Goal: Task Accomplishment & Management: Use online tool/utility

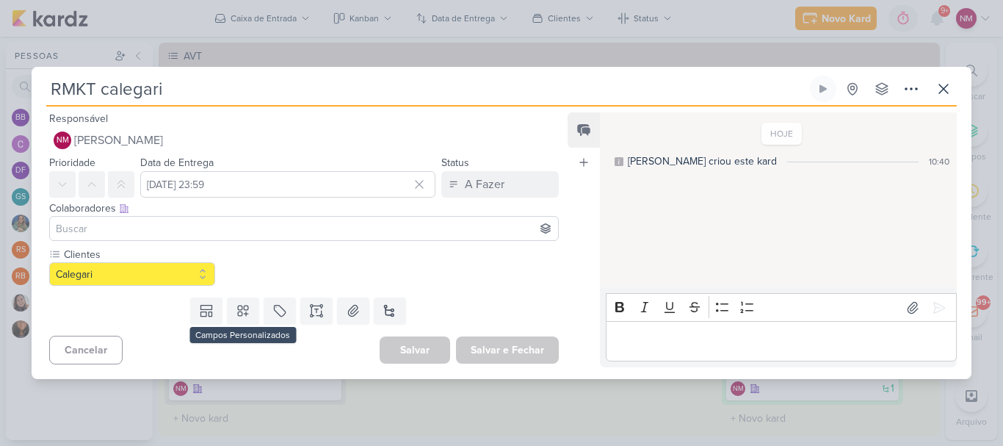
scroll to position [147, 0]
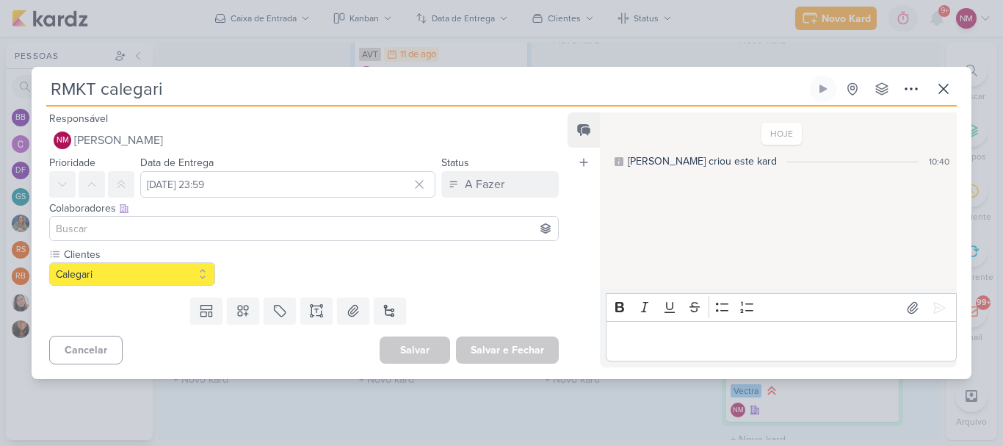
click at [221, 97] on input "RMKT calegari" at bounding box center [426, 89] width 761 height 26
click at [951, 107] on div "Responsável NM [PERSON_NAME] Nenhum contato encontrado create new contact Novo …" at bounding box center [502, 242] width 940 height 272
click at [953, 86] on button at bounding box center [943, 89] width 26 height 26
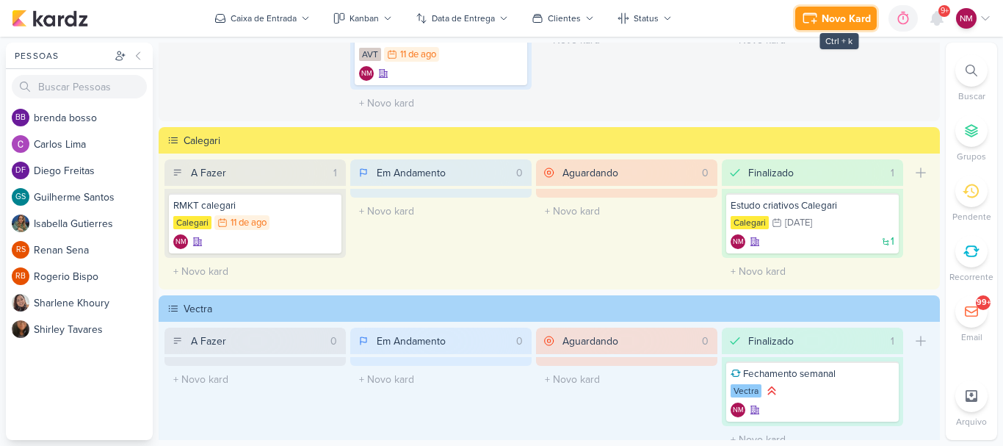
click at [839, 21] on div "Novo Kard" at bounding box center [846, 18] width 49 height 15
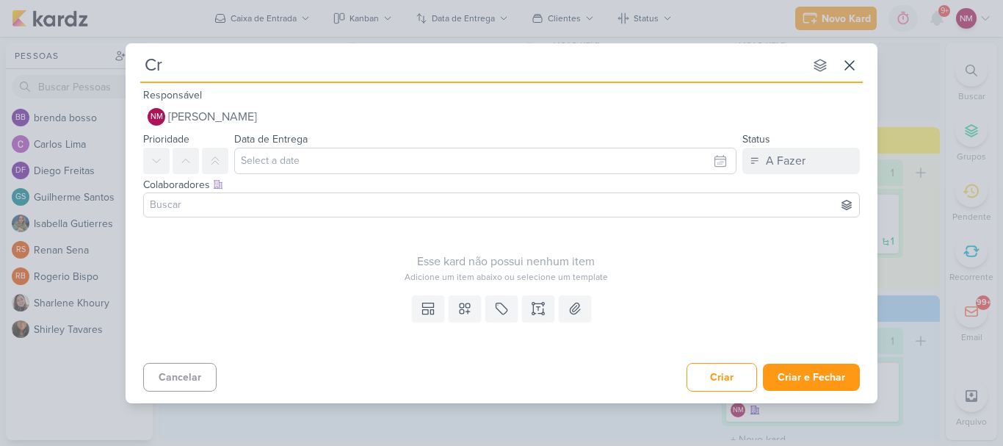
type input "Cri"
type input "Criar planilha de ac"
type input "Criar planilha de acompanhamento de rece"
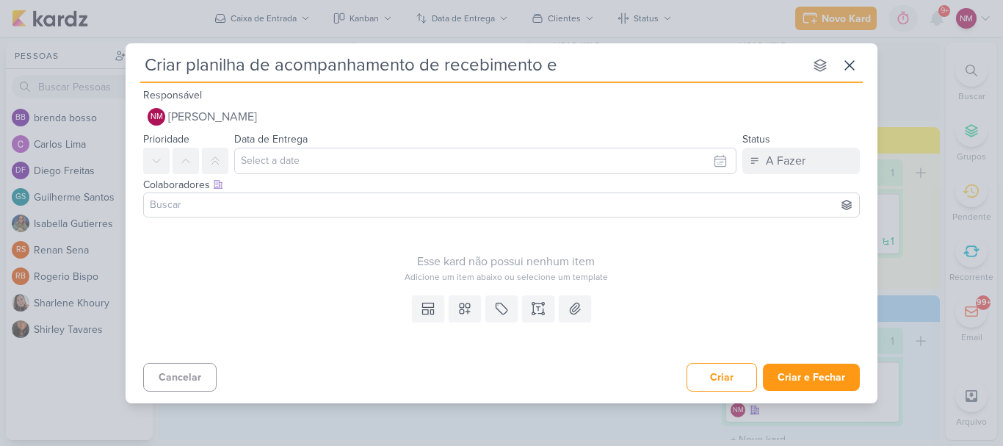
type input "Criar planilha de acompanhamento de recebimento e e"
type input "Criar planilha de acompanhamento de recebimento e s"
type input "Criar planilha de acompanhamento de recebimento e solicita"
type input "Criar planilha de acompanhamento de recebimento e solicitação de peça"
type input "Criar planilha de acompanhamento de recebimento e solicitação de peças"
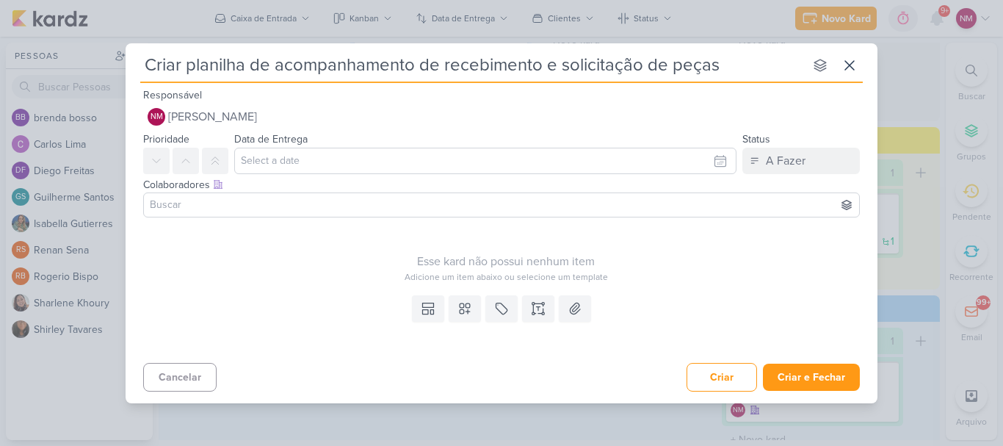
type input "Criar planilha de acompanhamento de recebimento e solicitação de peças"
click at [435, 170] on input "text" at bounding box center [485, 161] width 502 height 26
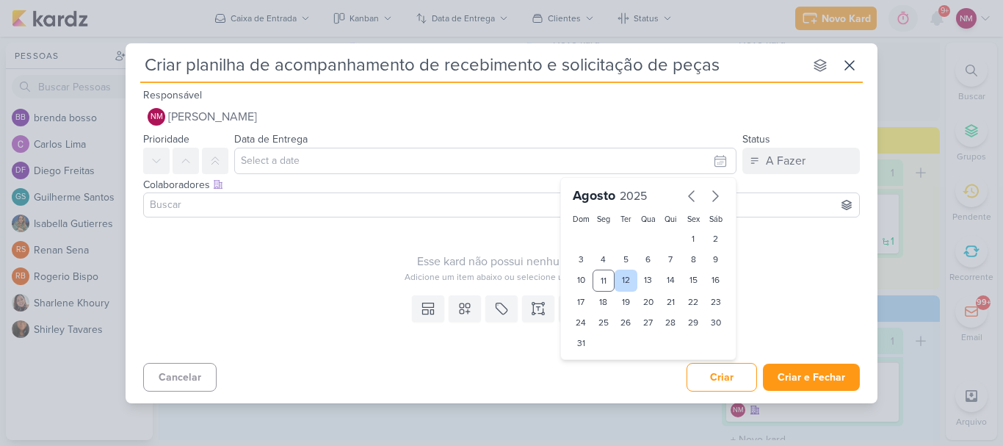
click at [628, 280] on div "12" at bounding box center [626, 280] width 23 height 22
type input "[DATE] 23:59"
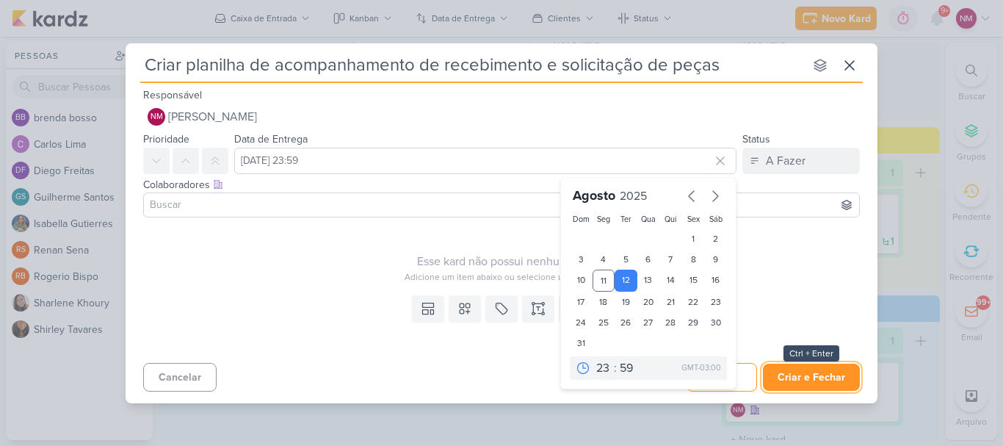
click at [834, 378] on button "Criar e Fechar" at bounding box center [811, 376] width 97 height 27
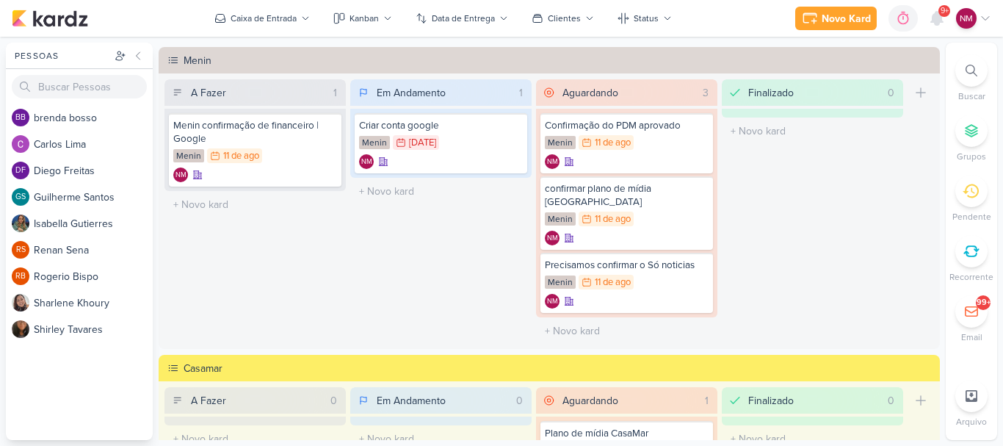
scroll to position [491, 0]
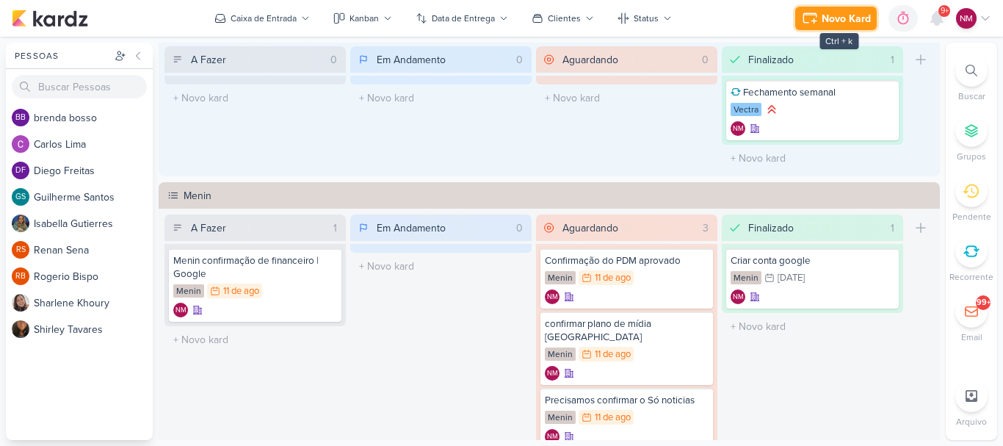
click at [847, 15] on div "Novo Kard" at bounding box center [846, 18] width 49 height 15
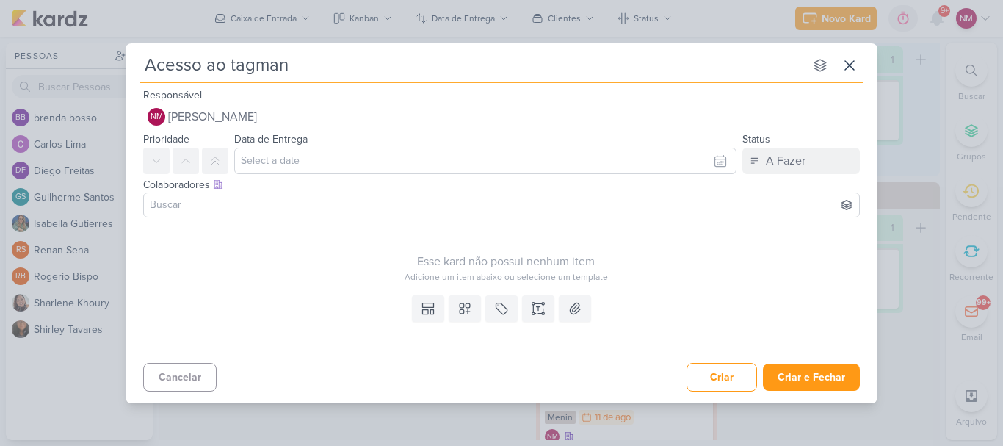
type input "Acesso ao tagmane"
type input "Acesso ao tagmaneger"
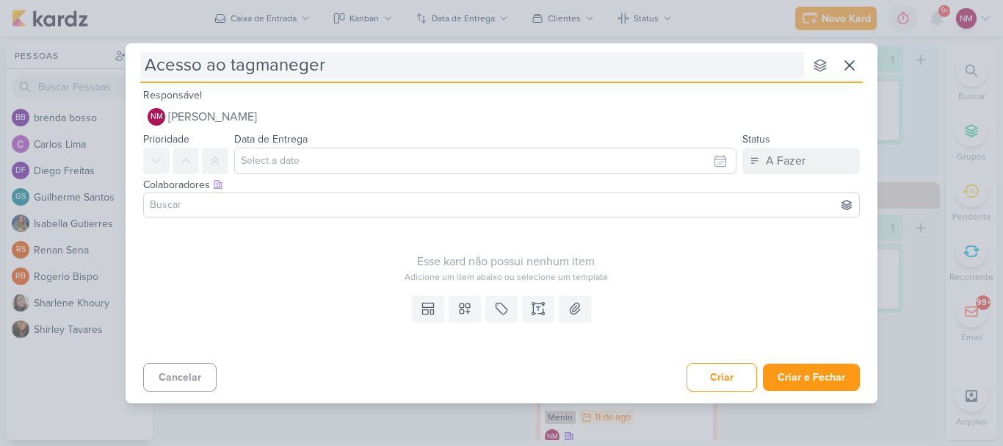
type input "Acesso ao tagmaneger"
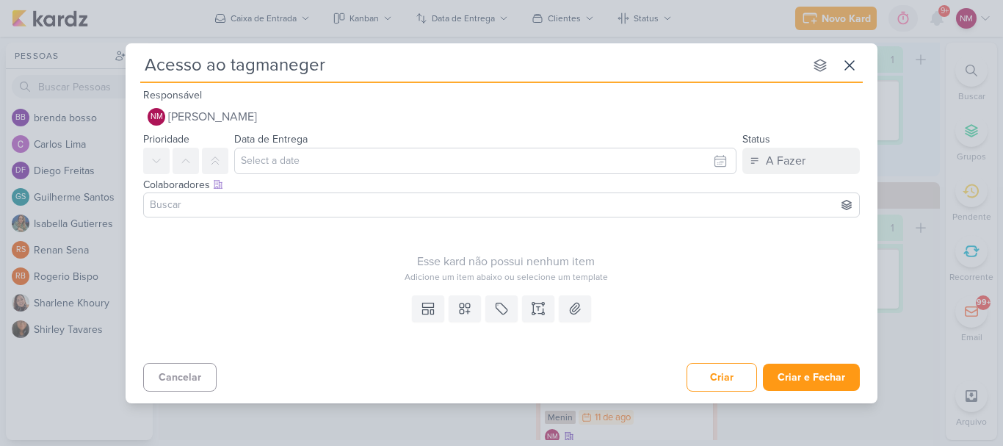
drag, startPoint x: 316, startPoint y: 60, endPoint x: 634, endPoint y: 99, distance: 319.6
click at [635, 99] on div "Responsável NM [PERSON_NAME] Nenhum contato encontrado create new contact Novo …" at bounding box center [502, 108] width 752 height 44
click at [364, 158] on input "text" at bounding box center [485, 161] width 502 height 26
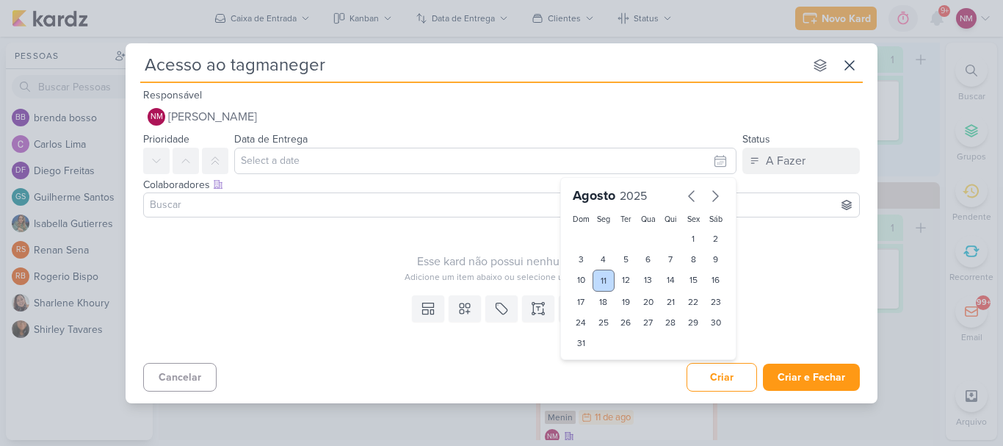
click at [593, 283] on div "11" at bounding box center [604, 280] width 23 height 22
type input "[DATE] 23:59"
click at [314, 251] on div "Esse kard não possui nenhum item Adicione um item abaixo ou selecione um templa…" at bounding box center [505, 253] width 725 height 60
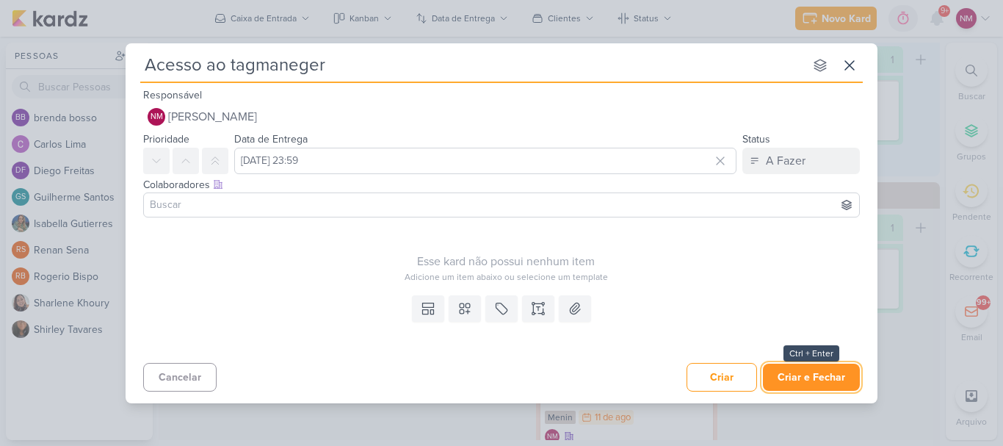
click at [814, 369] on button "Criar e Fechar" at bounding box center [811, 376] width 97 height 27
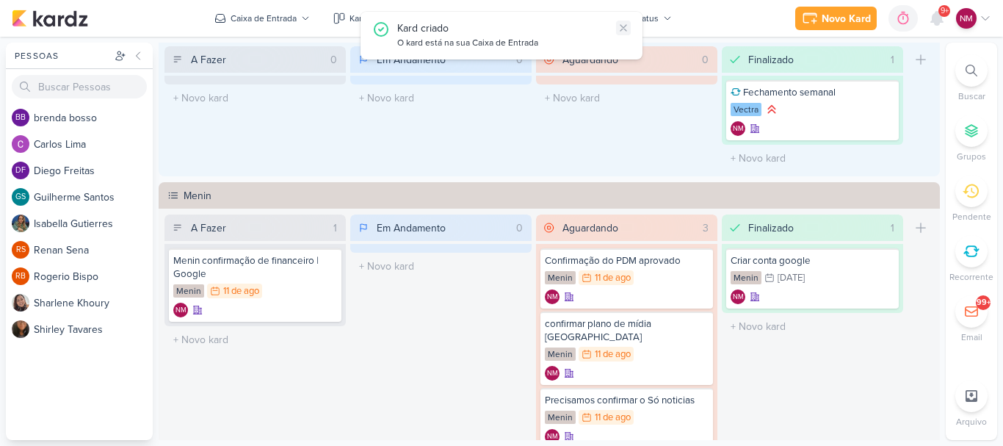
click at [623, 26] on icon at bounding box center [624, 28] width 12 height 12
